Goal: Transaction & Acquisition: Purchase product/service

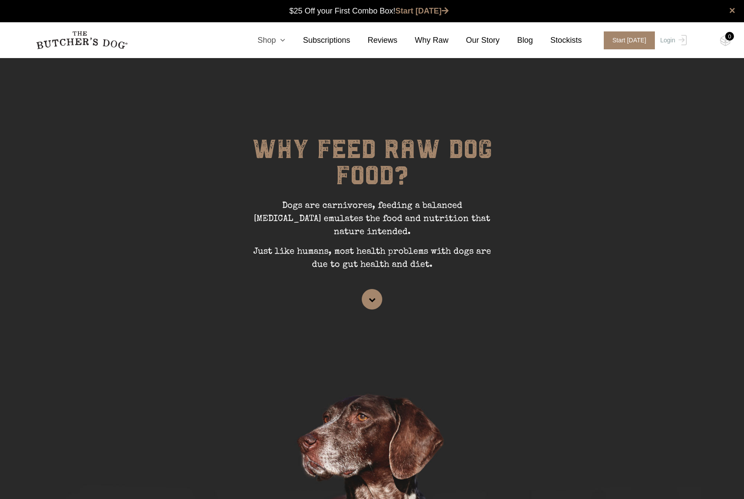
click at [285, 42] on icon at bounding box center [281, 40] width 10 height 8
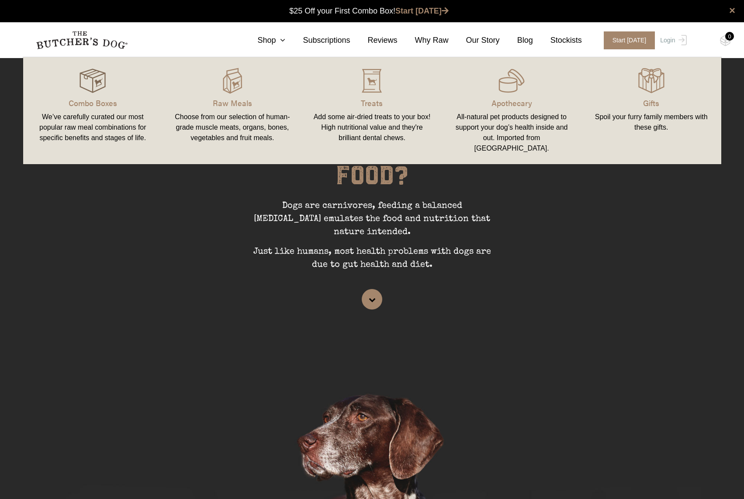
click at [98, 83] on img at bounding box center [93, 81] width 26 height 26
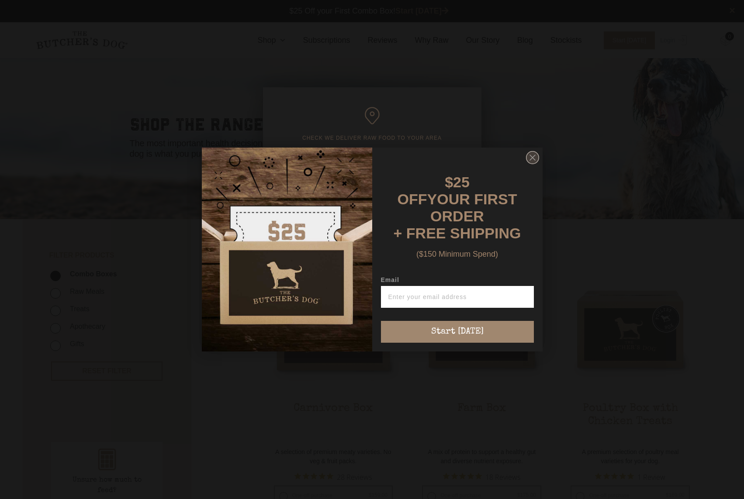
click at [531, 160] on icon "Close dialog" at bounding box center [532, 157] width 5 height 5
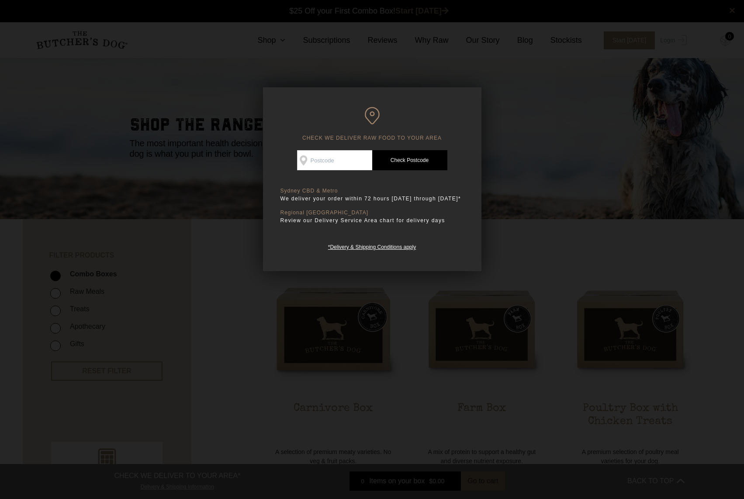
click at [332, 163] on input "Check Availability At" at bounding box center [334, 160] width 75 height 20
type input "2099"
click at [407, 164] on link "Check Postcode" at bounding box center [409, 160] width 75 height 20
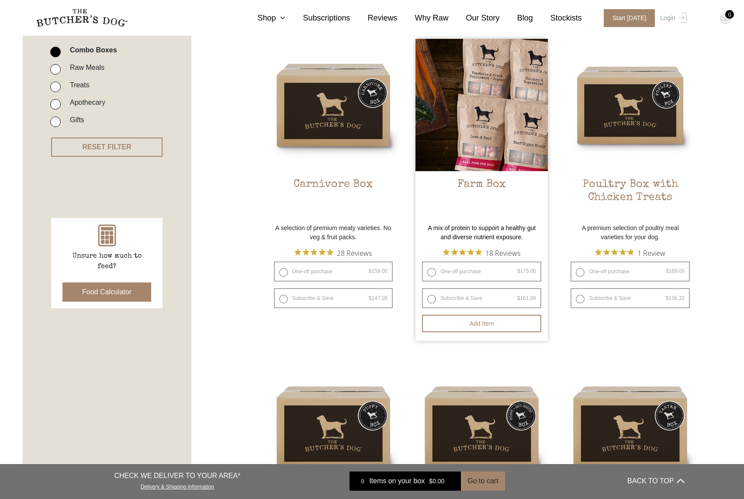
scroll to position [249, 0]
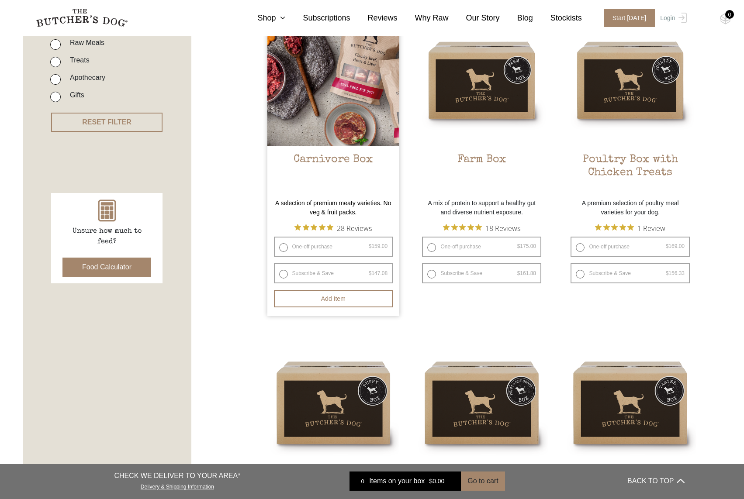
click at [339, 135] on img at bounding box center [333, 80] width 132 height 132
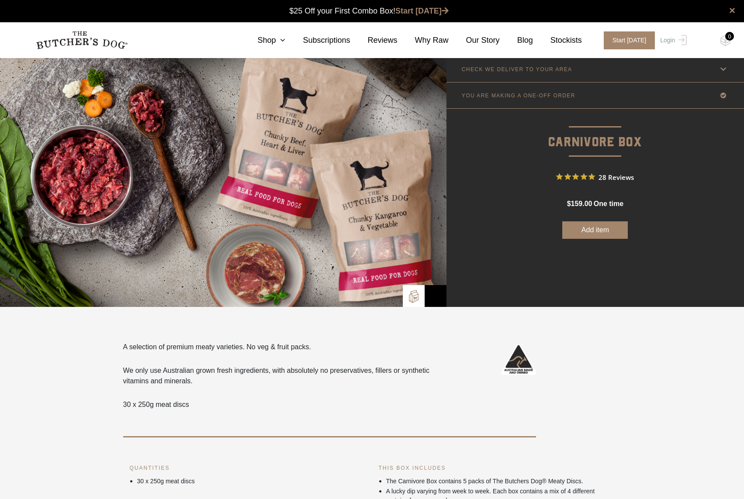
scroll to position [2, 0]
